Goal: Check status: Check status

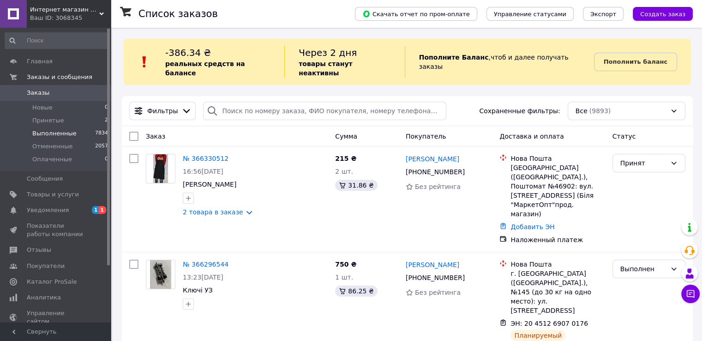
click at [70, 133] on span "Выполненные" at bounding box center [54, 133] width 44 height 8
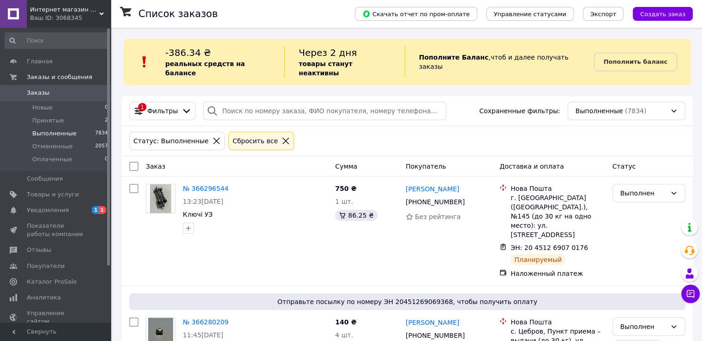
scroll to position [6, 0]
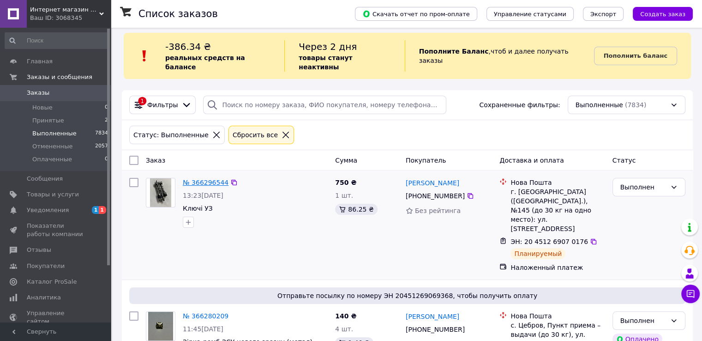
click at [199, 179] on link "№ 366296544" at bounding box center [206, 182] width 46 height 7
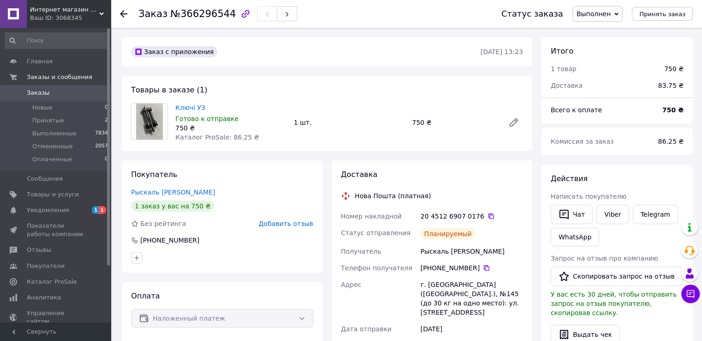
click at [122, 14] on use at bounding box center [123, 13] width 7 height 7
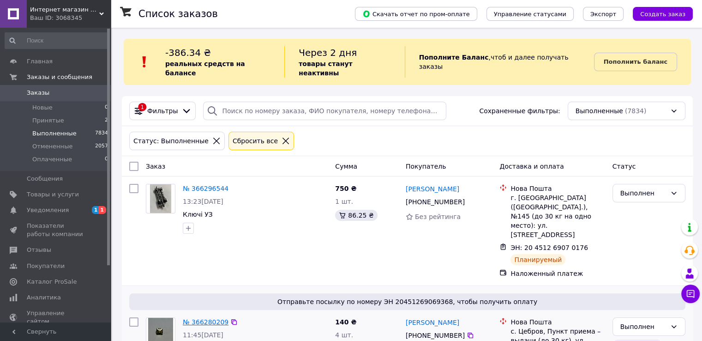
click at [205, 318] on link "№ 366280209" at bounding box center [206, 321] width 46 height 7
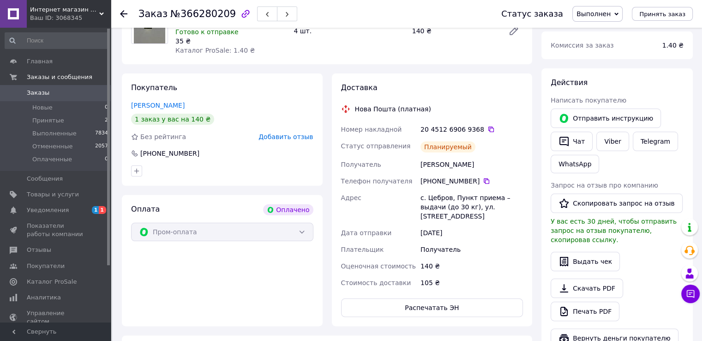
scroll to position [126, 0]
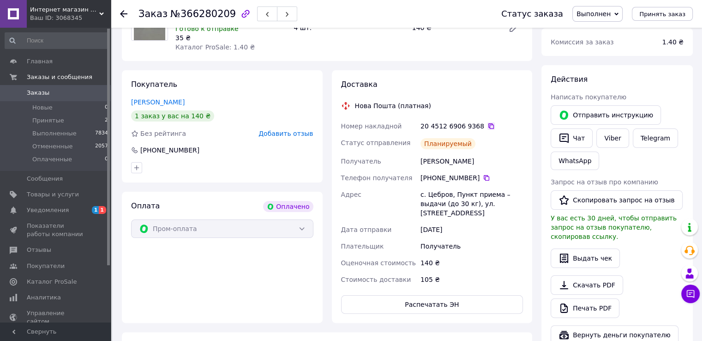
click at [487, 126] on icon at bounding box center [490, 125] width 7 height 7
click at [126, 12] on icon at bounding box center [123, 13] width 7 height 7
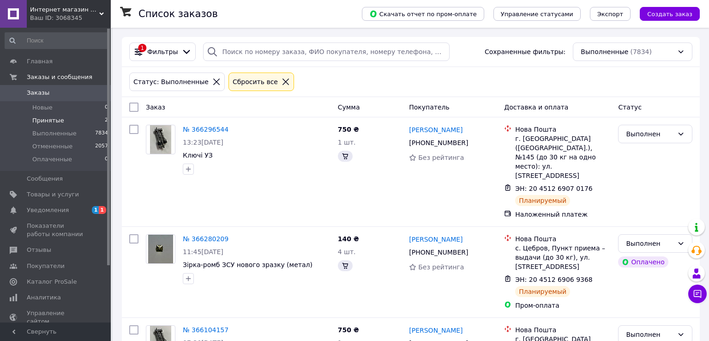
click at [78, 120] on li "Принятые 2" at bounding box center [57, 120] width 114 height 13
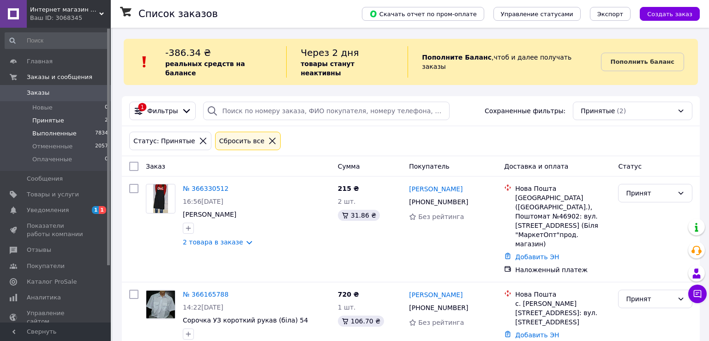
click at [65, 134] on span "Выполненные" at bounding box center [54, 133] width 44 height 8
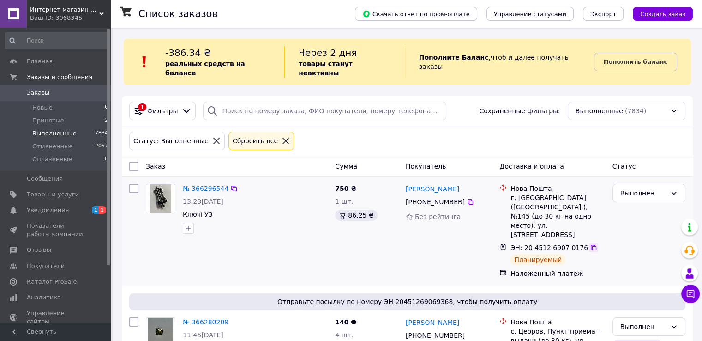
click at [590, 244] on icon at bounding box center [593, 247] width 7 height 7
